Goal: Complete application form

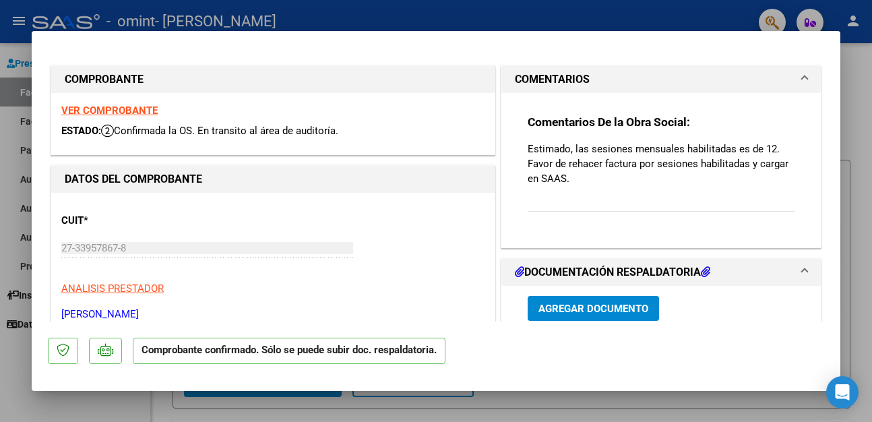
click at [864, 230] on div at bounding box center [436, 211] width 872 height 422
type input "$ 0,00"
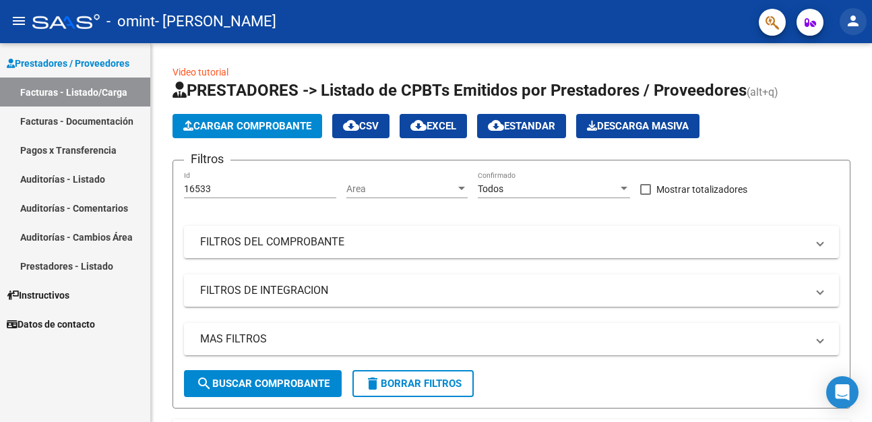
click at [848, 20] on mat-icon "person" at bounding box center [853, 21] width 16 height 16
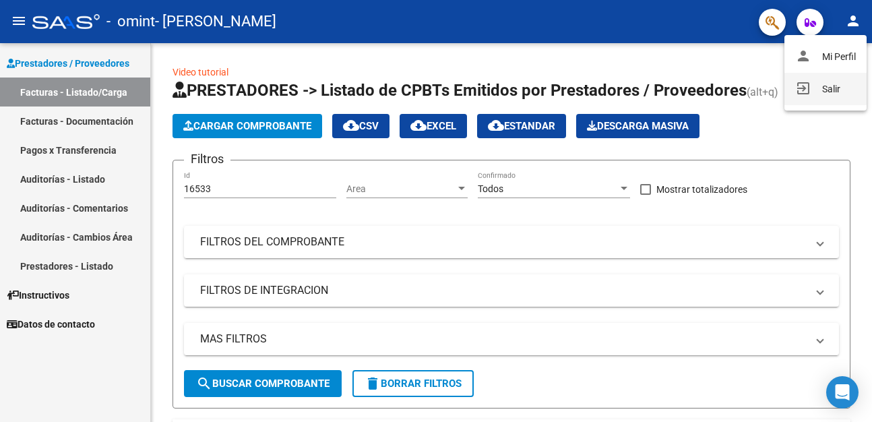
click at [826, 94] on button "exit_to_app Salir" at bounding box center [825, 89] width 82 height 32
